Goal: Navigation & Orientation: Find specific page/section

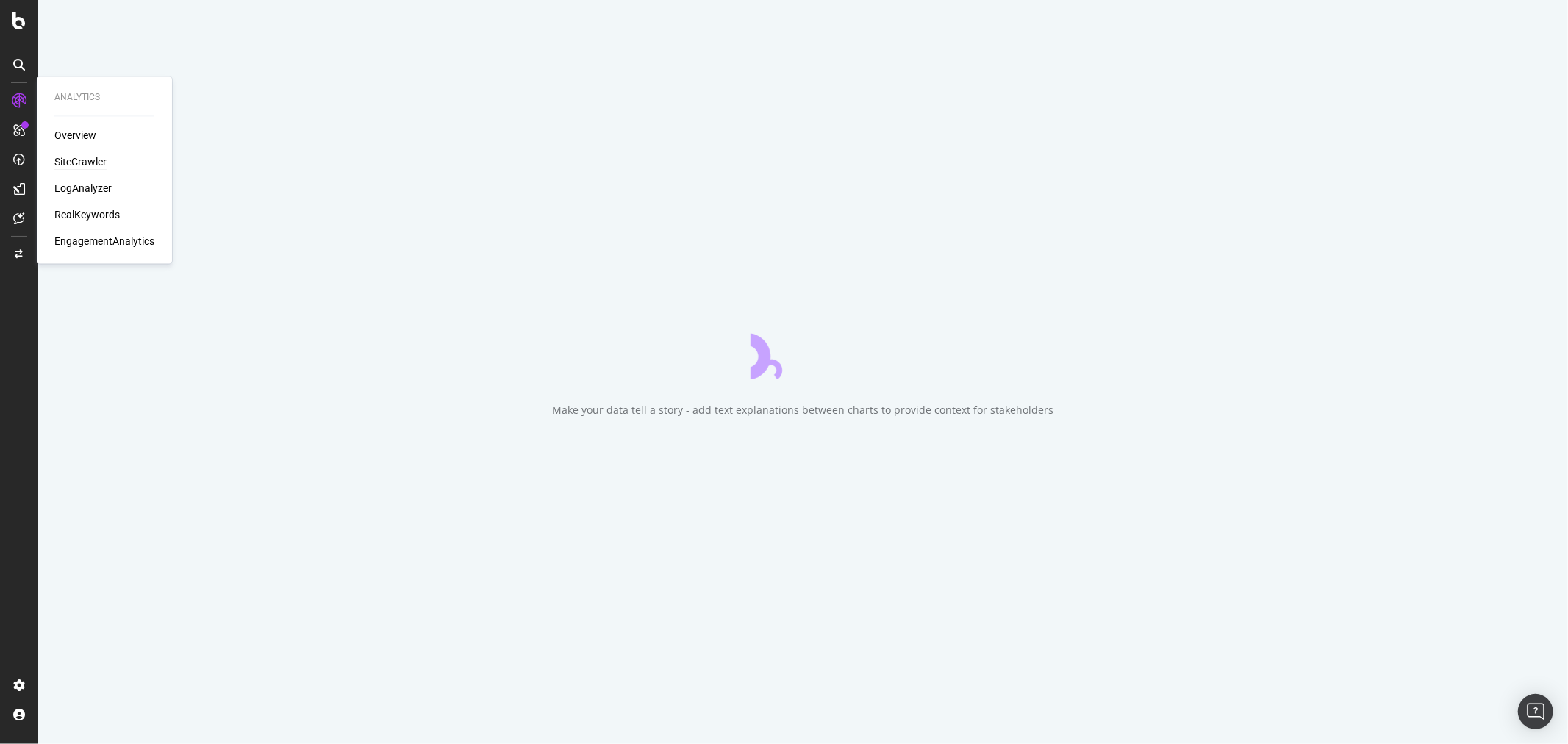
click at [72, 140] on div "Overview" at bounding box center [75, 135] width 42 height 15
